Goal: Information Seeking & Learning: Learn about a topic

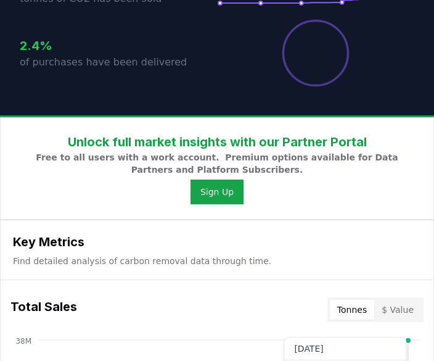
scroll to position [615, 0]
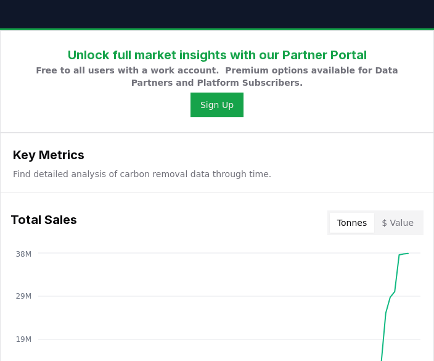
click at [400, 216] on button "$ Value" at bounding box center [397, 223] width 47 height 20
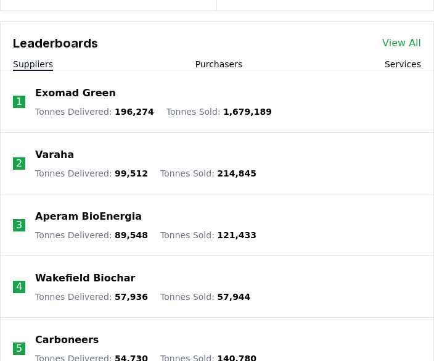
scroll to position [1689, 0]
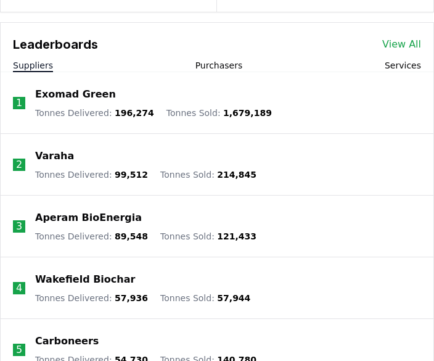
click at [236, 61] on button "Purchasers" at bounding box center [218, 65] width 47 height 12
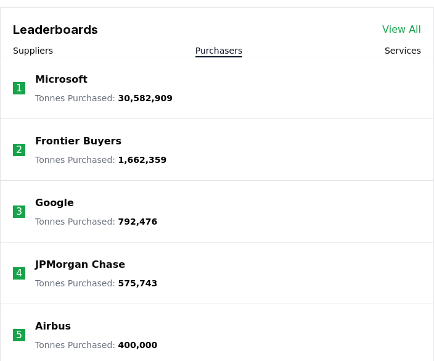
scroll to position [1702, 0]
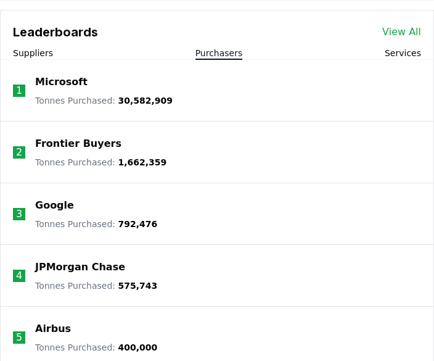
click at [409, 30] on link "View All" at bounding box center [401, 32] width 39 height 15
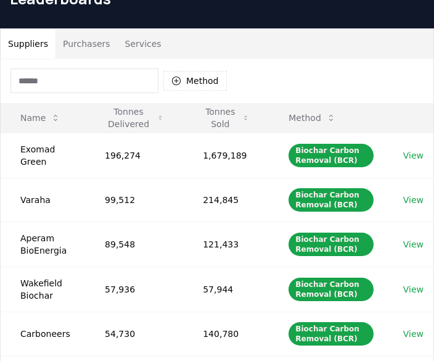
scroll to position [49, 0]
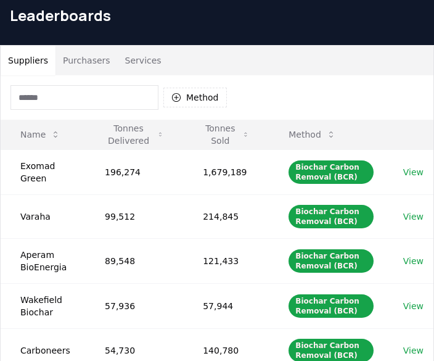
click at [93, 59] on button "Purchasers" at bounding box center [86, 61] width 62 height 30
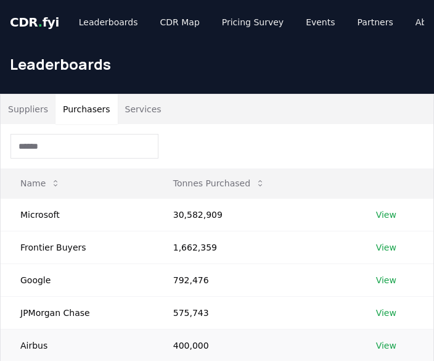
scroll to position [0, 0]
click at [99, 144] on input at bounding box center [84, 146] width 148 height 25
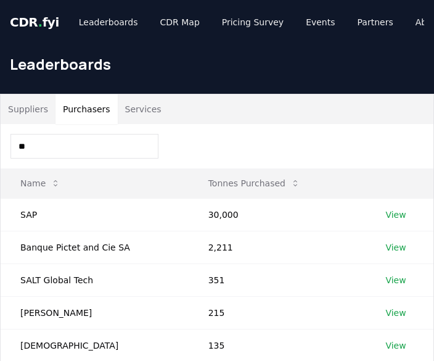
type input "*"
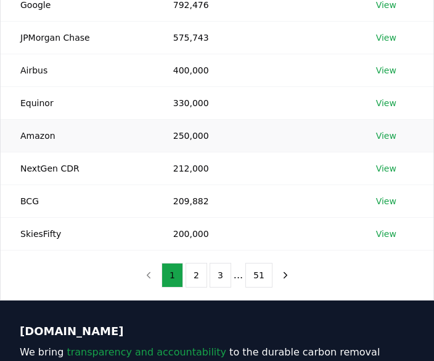
scroll to position [277, 0]
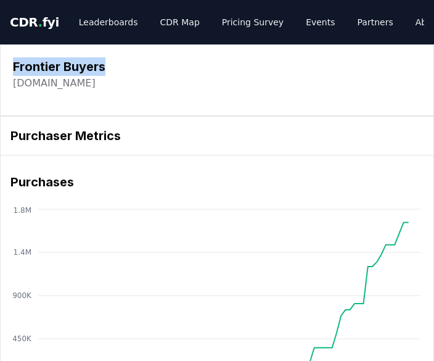
drag, startPoint x: 15, startPoint y: 62, endPoint x: 108, endPoint y: 69, distance: 92.7
click at [108, 69] on div "Frontier Buyers [DOMAIN_NAME]" at bounding box center [217, 73] width 408 height 33
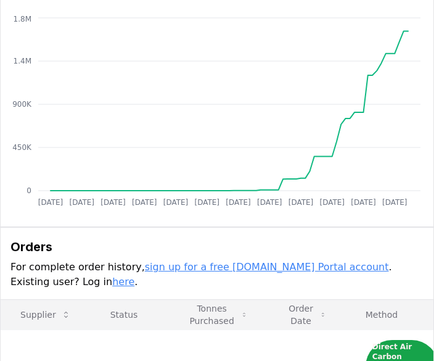
scroll to position [207, 0]
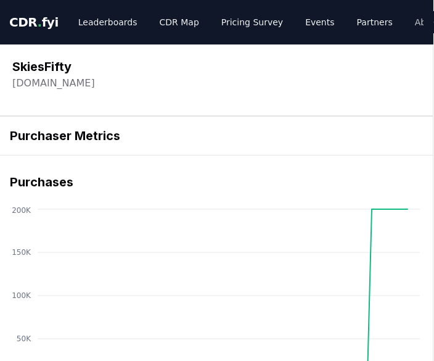
scroll to position [0, 1]
